Goal: Information Seeking & Learning: Find specific fact

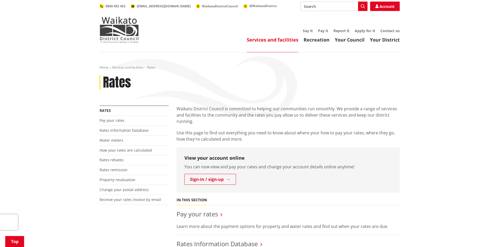
scroll to position [131, 0]
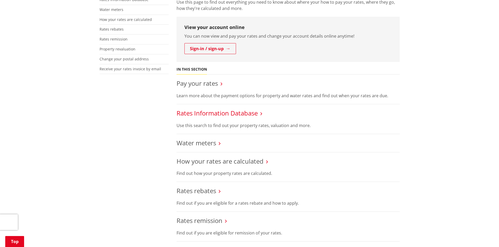
click at [209, 114] on link "Rates Information Database" at bounding box center [216, 113] width 81 height 9
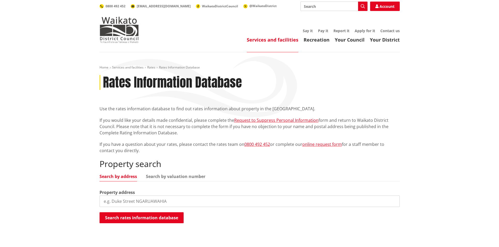
click at [136, 200] on input "search" at bounding box center [249, 202] width 300 height 12
type input "4 [PERSON_NAME]"
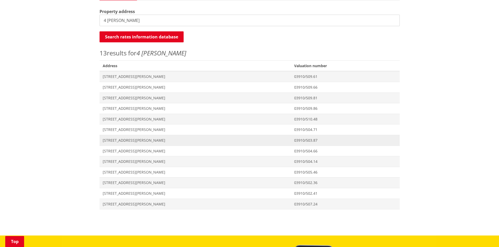
scroll to position [183, 0]
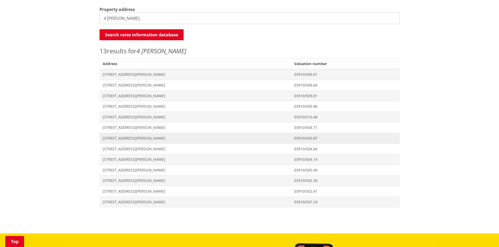
click at [125, 139] on span "[STREET_ADDRESS][PERSON_NAME]" at bounding box center [195, 138] width 185 height 5
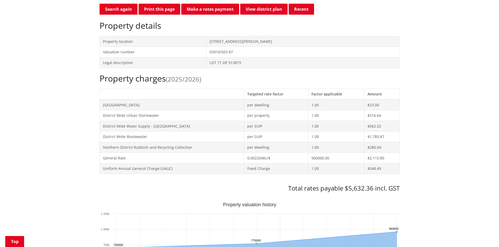
scroll to position [157, 0]
